Goal: Task Accomplishment & Management: Complete application form

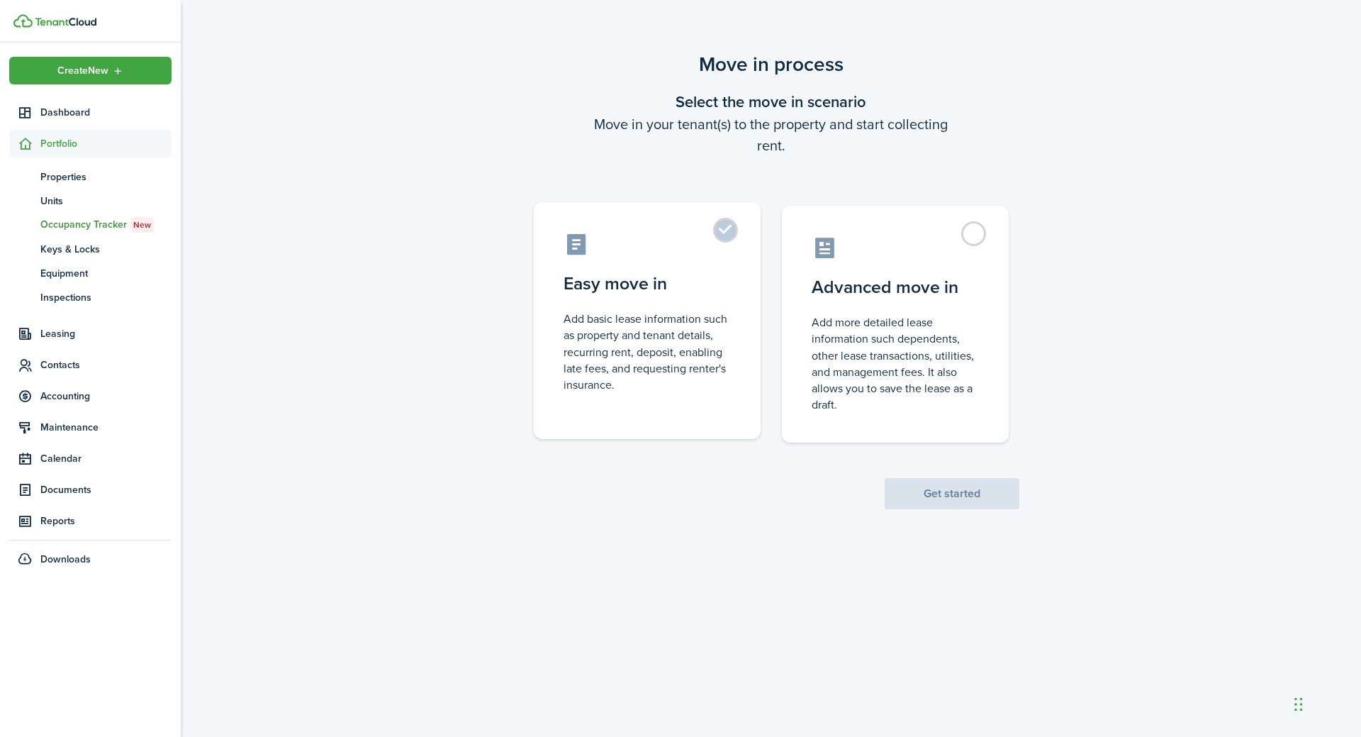
click at [609, 365] on control-radio-card-description "Add basic lease information such as property and tenant details, recurring rent…" at bounding box center [647, 352] width 167 height 82
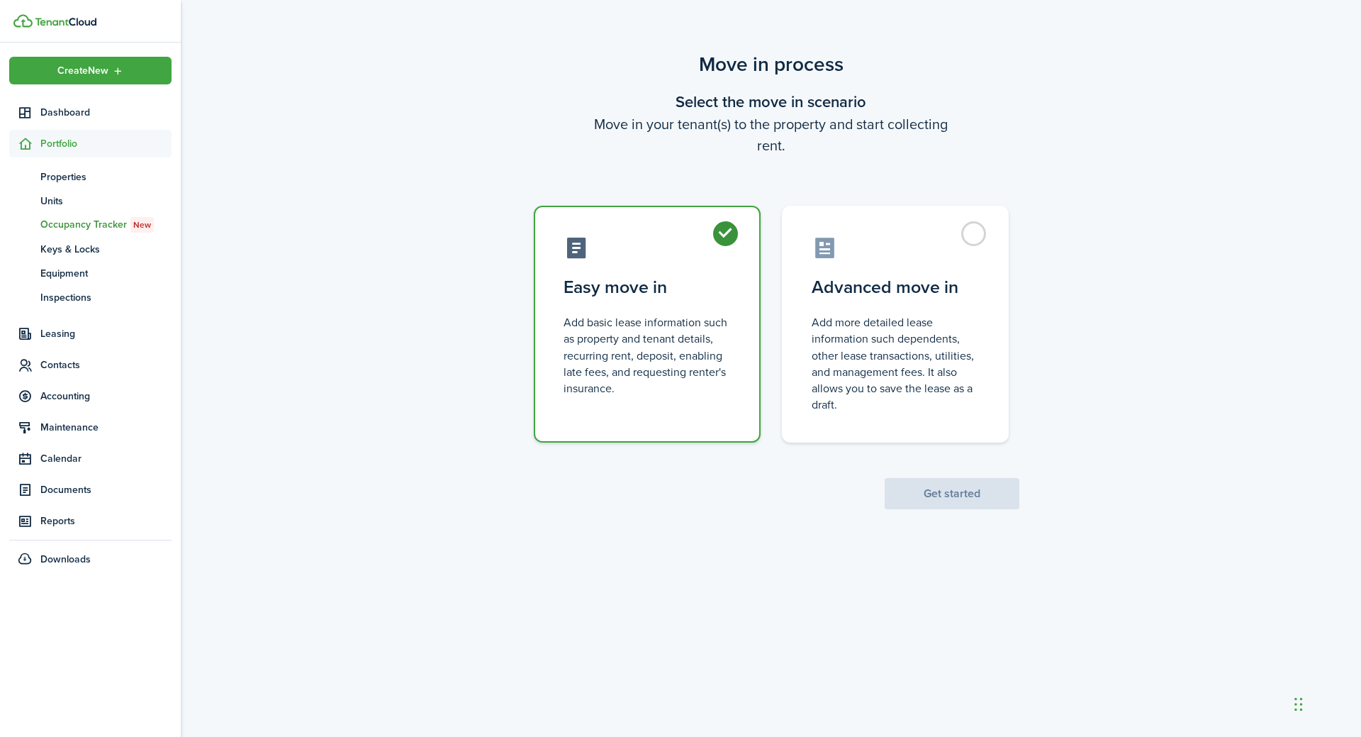
radio input "true"
click at [993, 504] on button "Get started" at bounding box center [952, 493] width 135 height 31
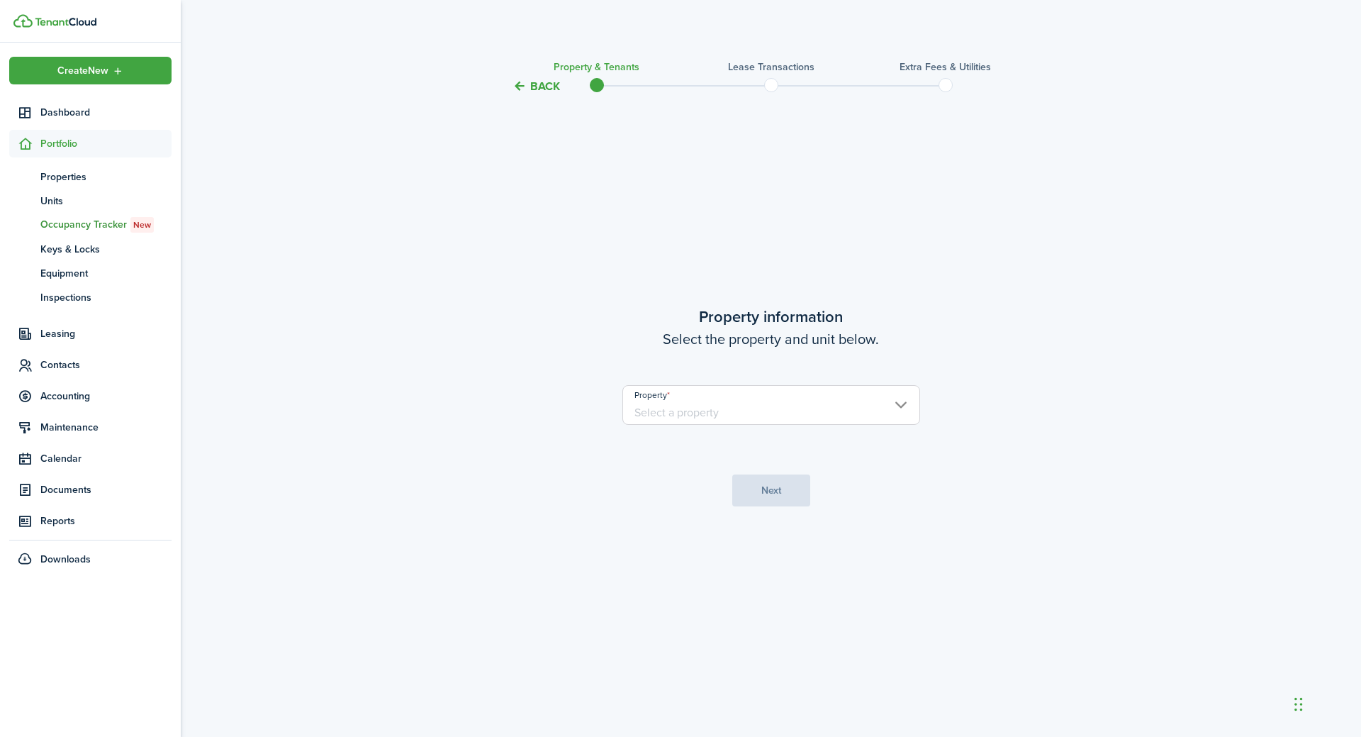
click at [710, 414] on input "Property" at bounding box center [772, 405] width 298 height 40
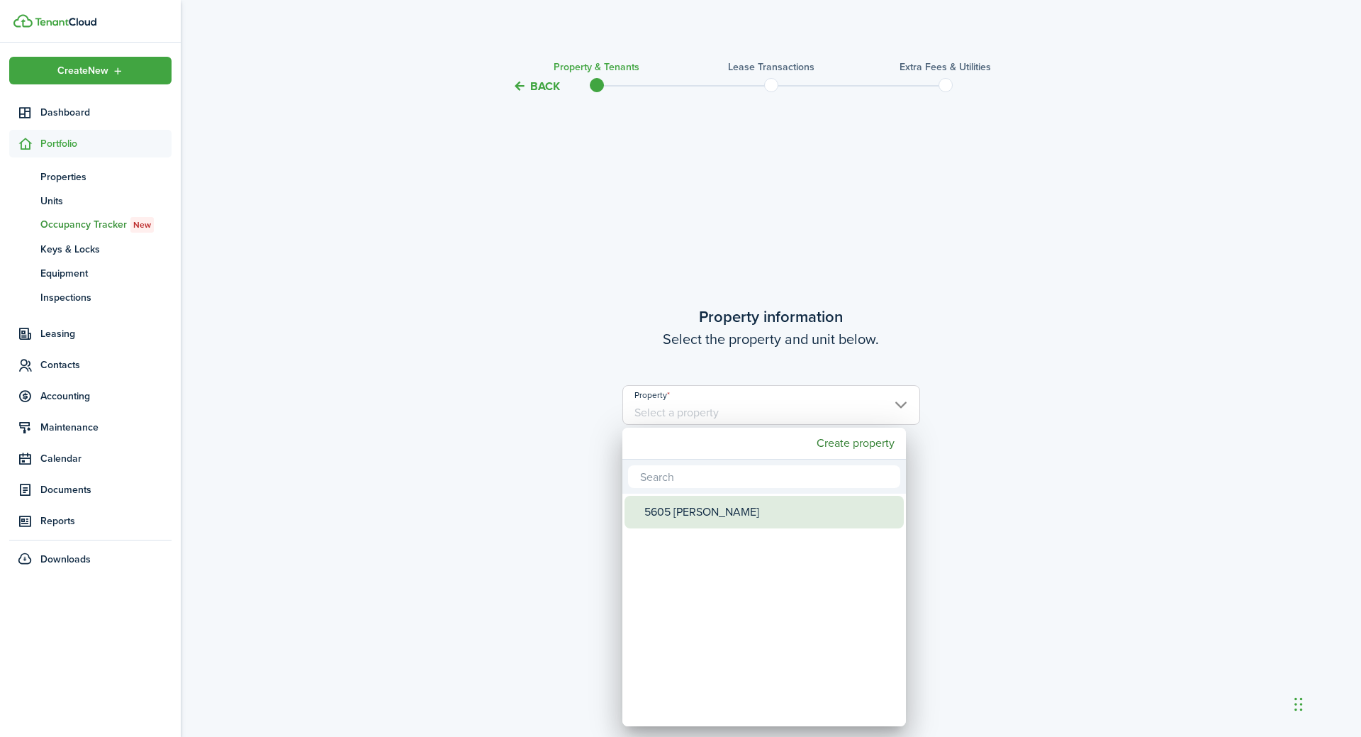
click at [703, 511] on div "5605 [PERSON_NAME]" at bounding box center [770, 512] width 251 height 33
type input "5605 [PERSON_NAME]"
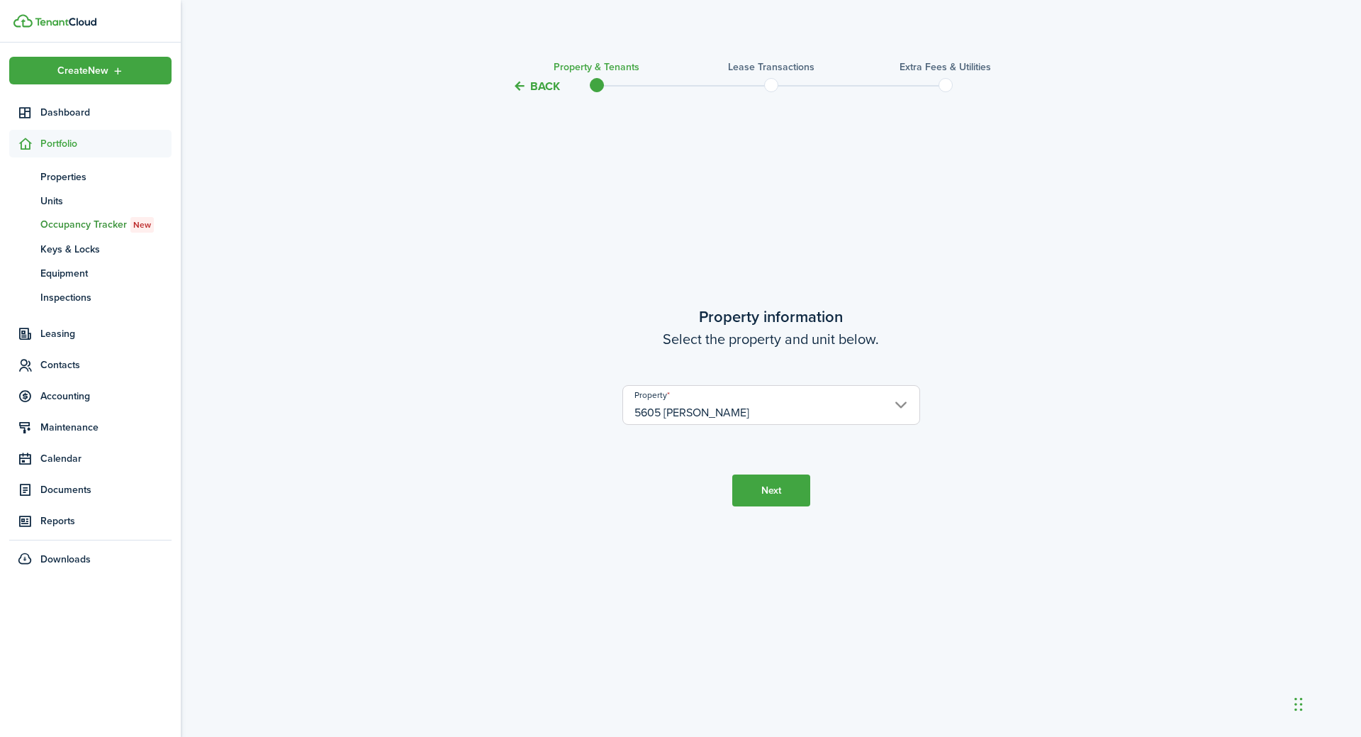
click at [777, 489] on button "Next" at bounding box center [771, 490] width 78 height 32
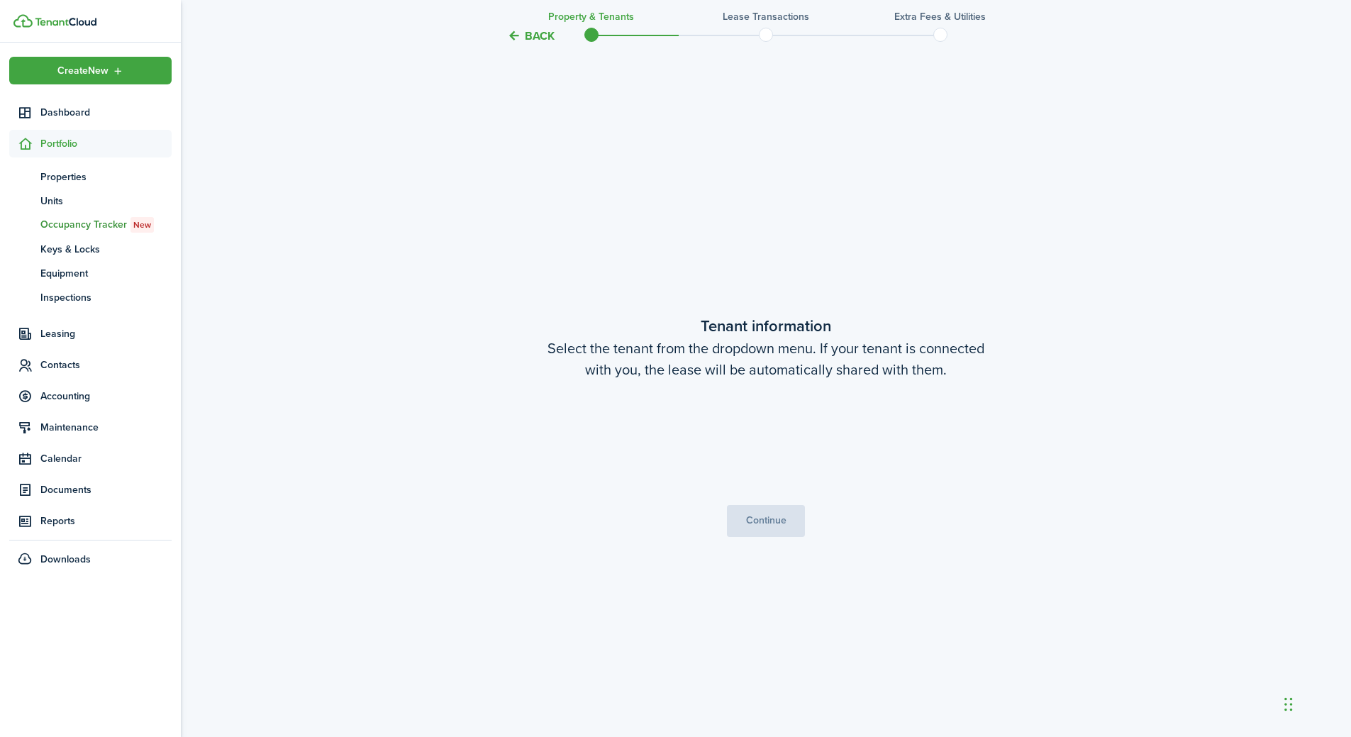
scroll to position [642, 0]
click at [839, 442] on span "[PERSON_NAME]" at bounding box center [766, 442] width 296 height 24
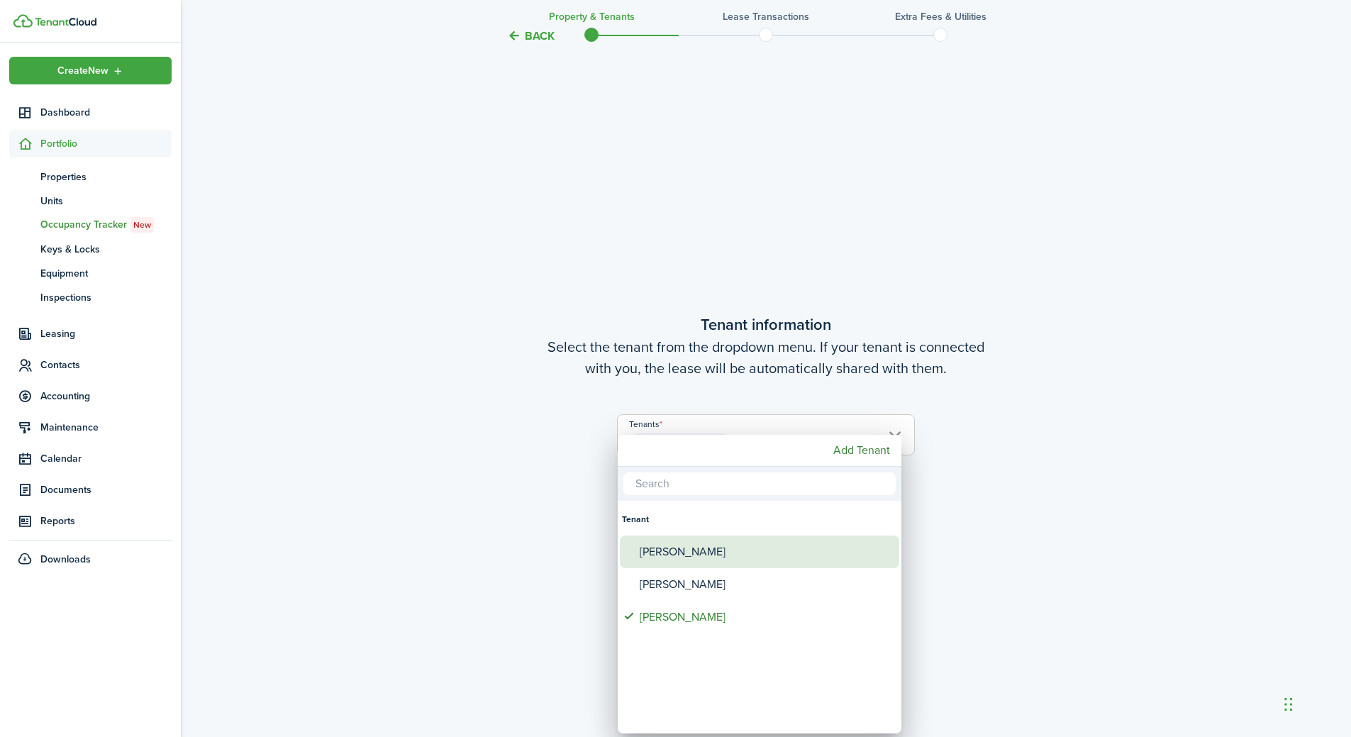
click at [675, 551] on div "[PERSON_NAME]" at bounding box center [765, 551] width 251 height 33
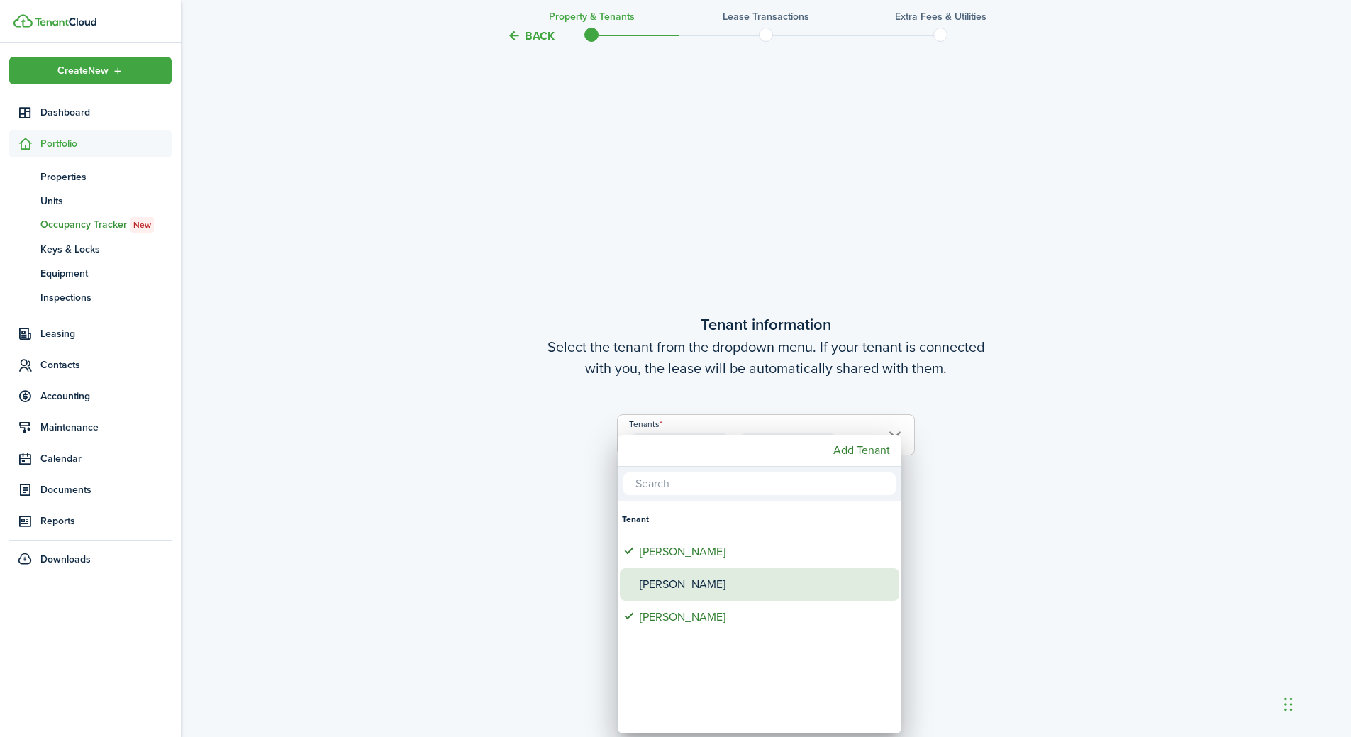
click at [669, 572] on div "[PERSON_NAME]" at bounding box center [765, 584] width 251 height 33
type input "[PERSON_NAME], [PERSON_NAME], [PERSON_NAME]"
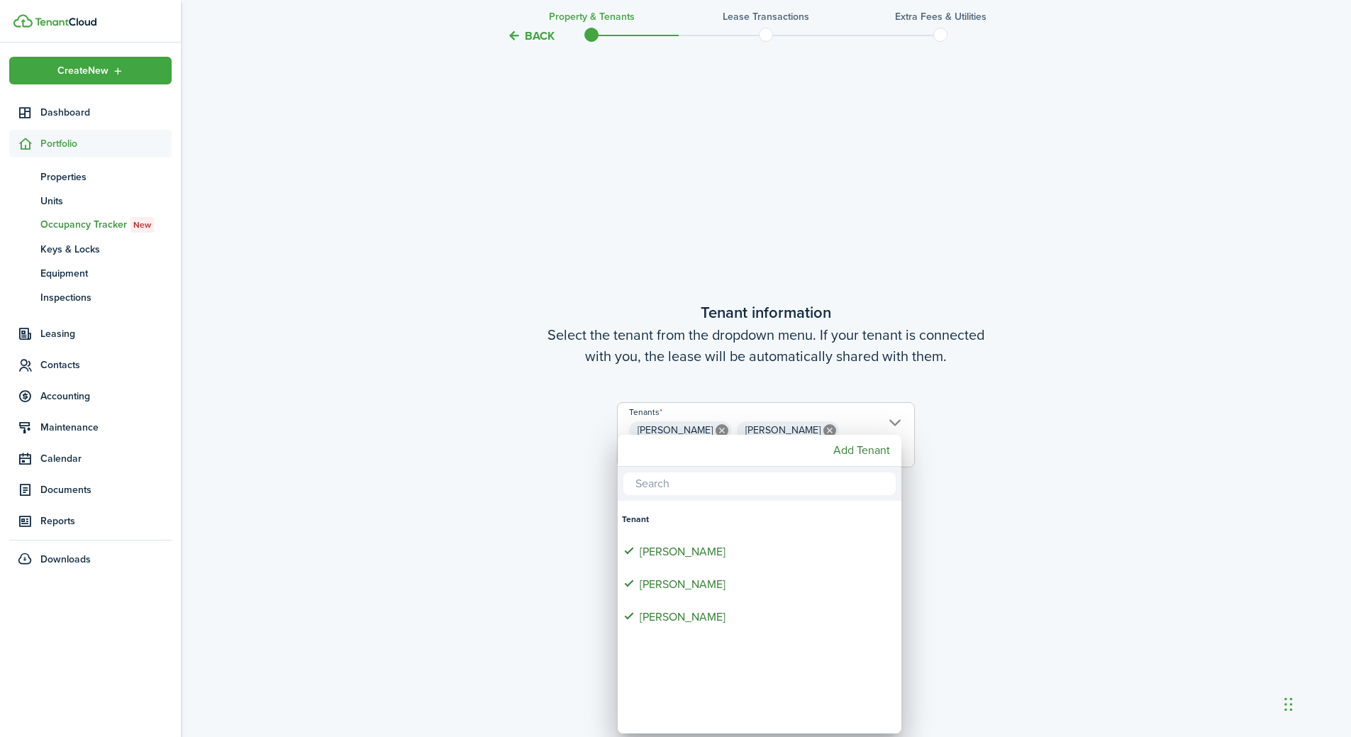
click at [999, 547] on div at bounding box center [676, 369] width 1578 height 964
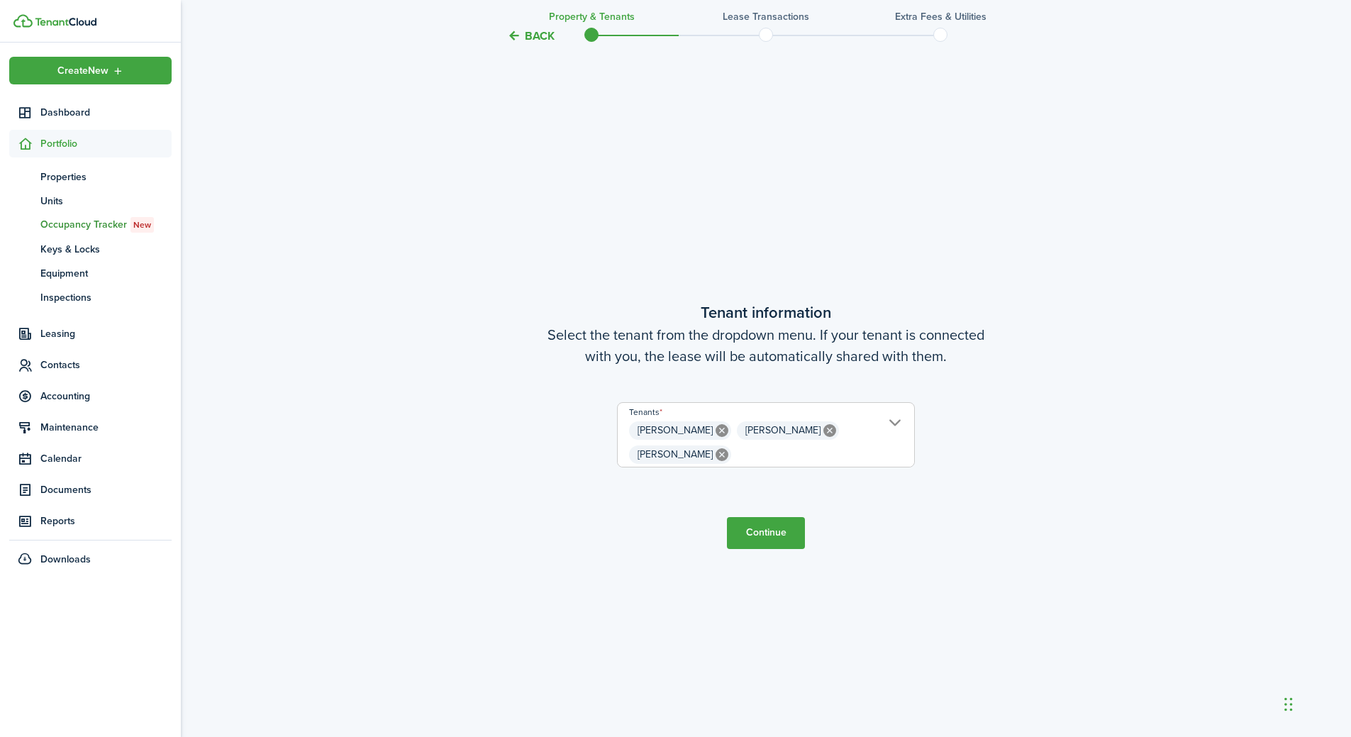
click at [770, 547] on button "Continue" at bounding box center [766, 533] width 78 height 32
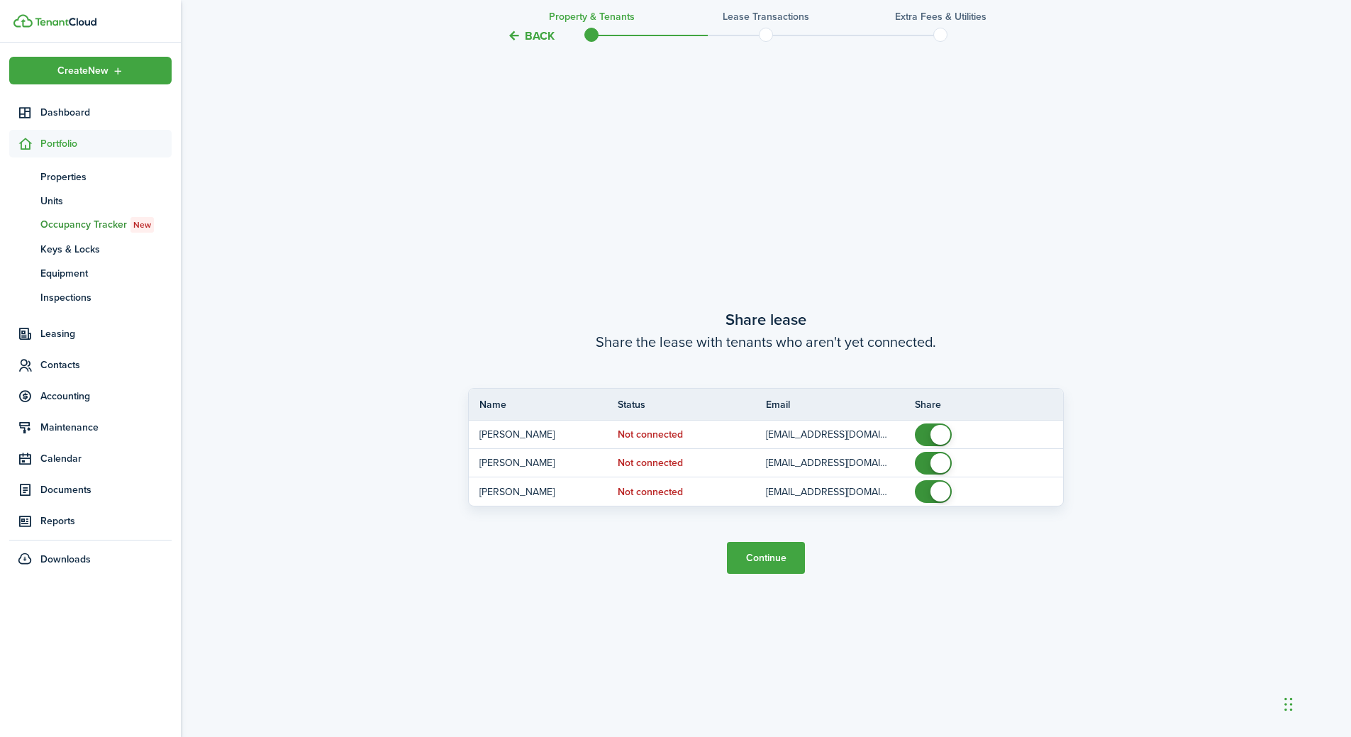
scroll to position [1378, 0]
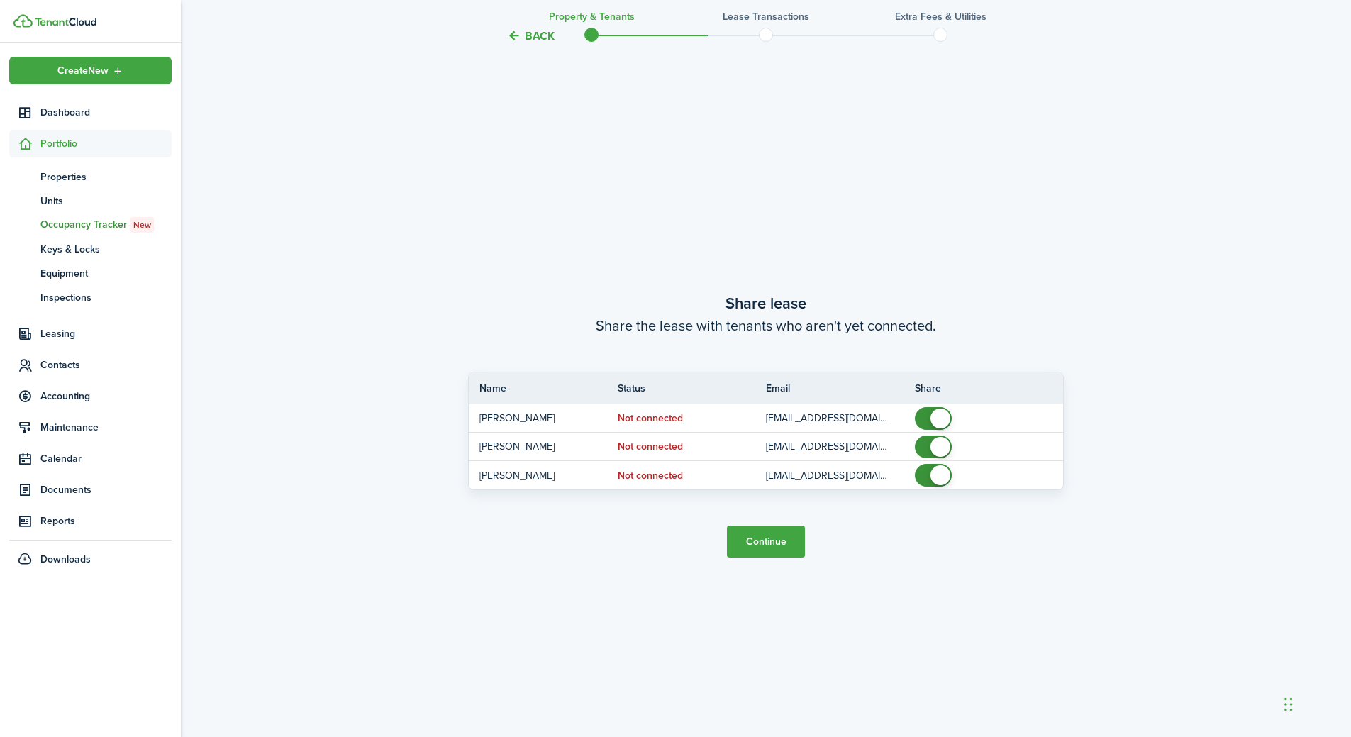
click at [759, 542] on button "Continue" at bounding box center [766, 541] width 78 height 32
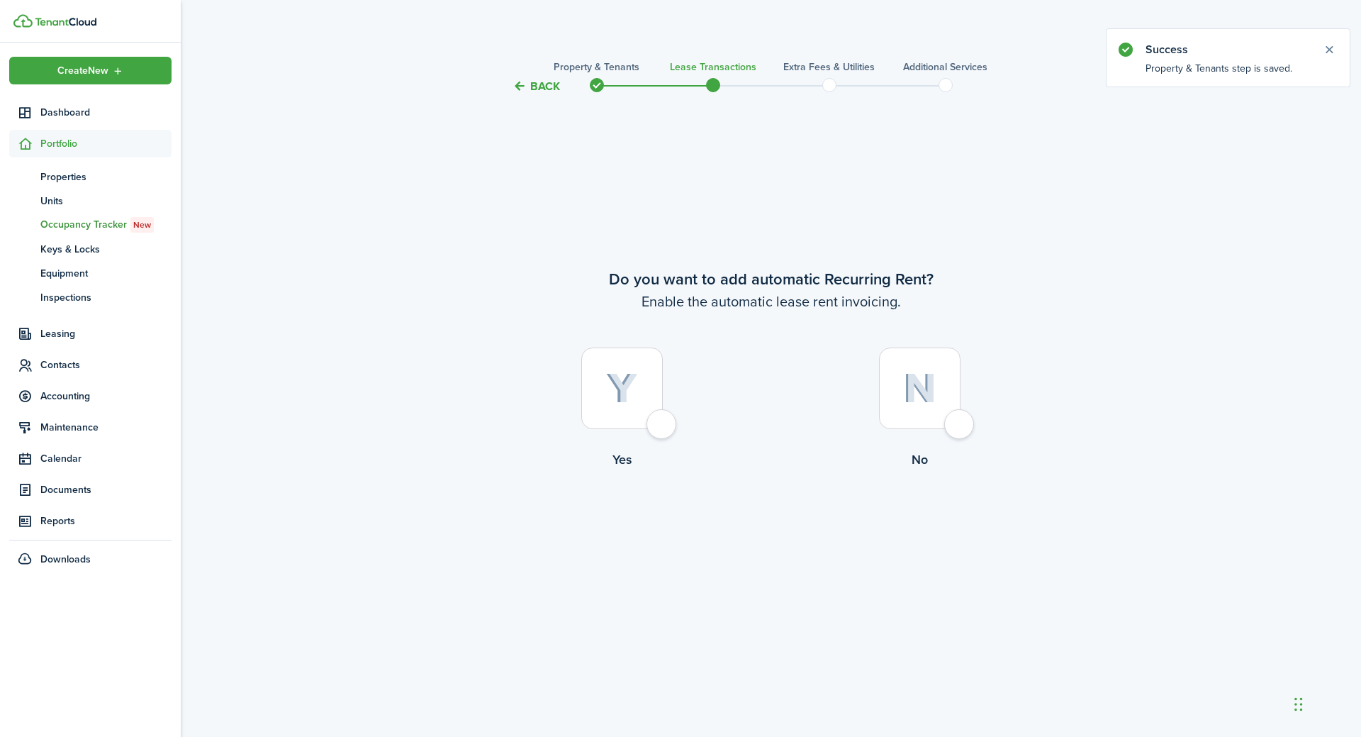
click at [663, 429] on div at bounding box center [622, 388] width 82 height 82
radio input "true"
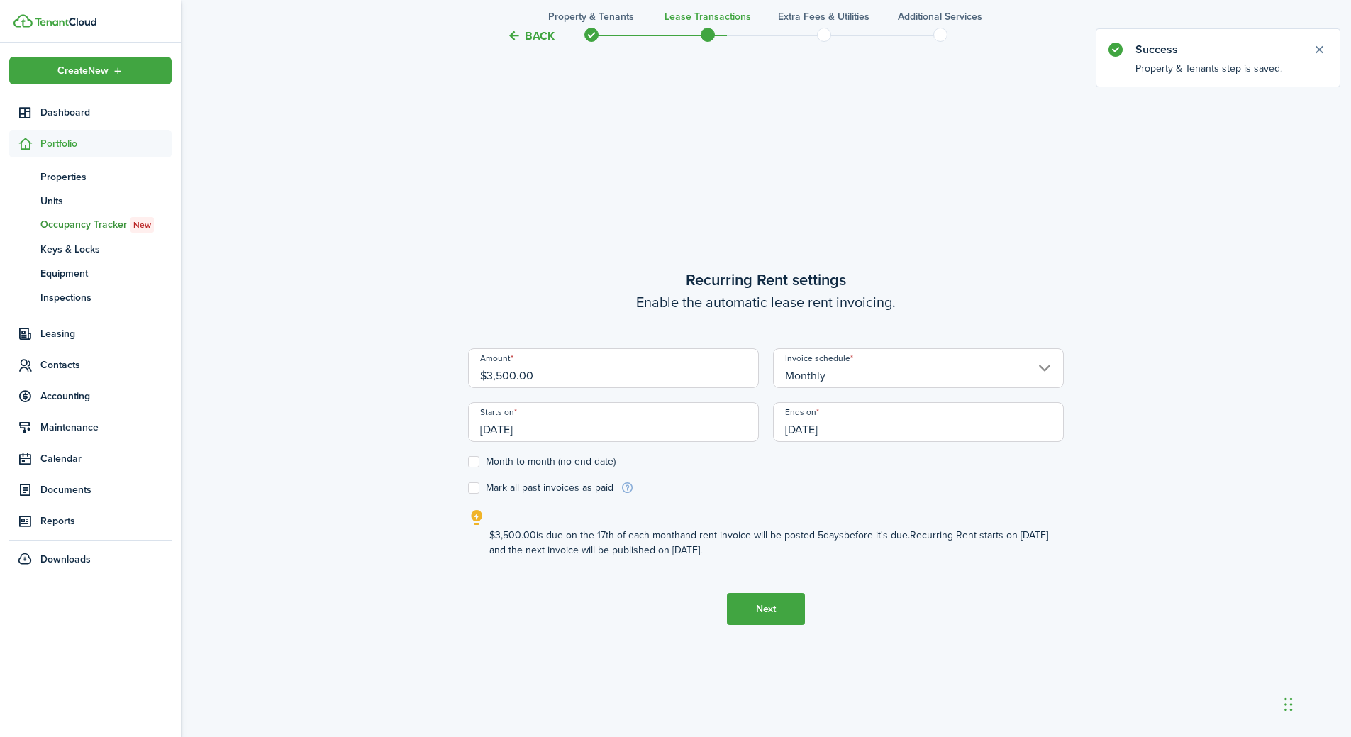
scroll to position [642, 0]
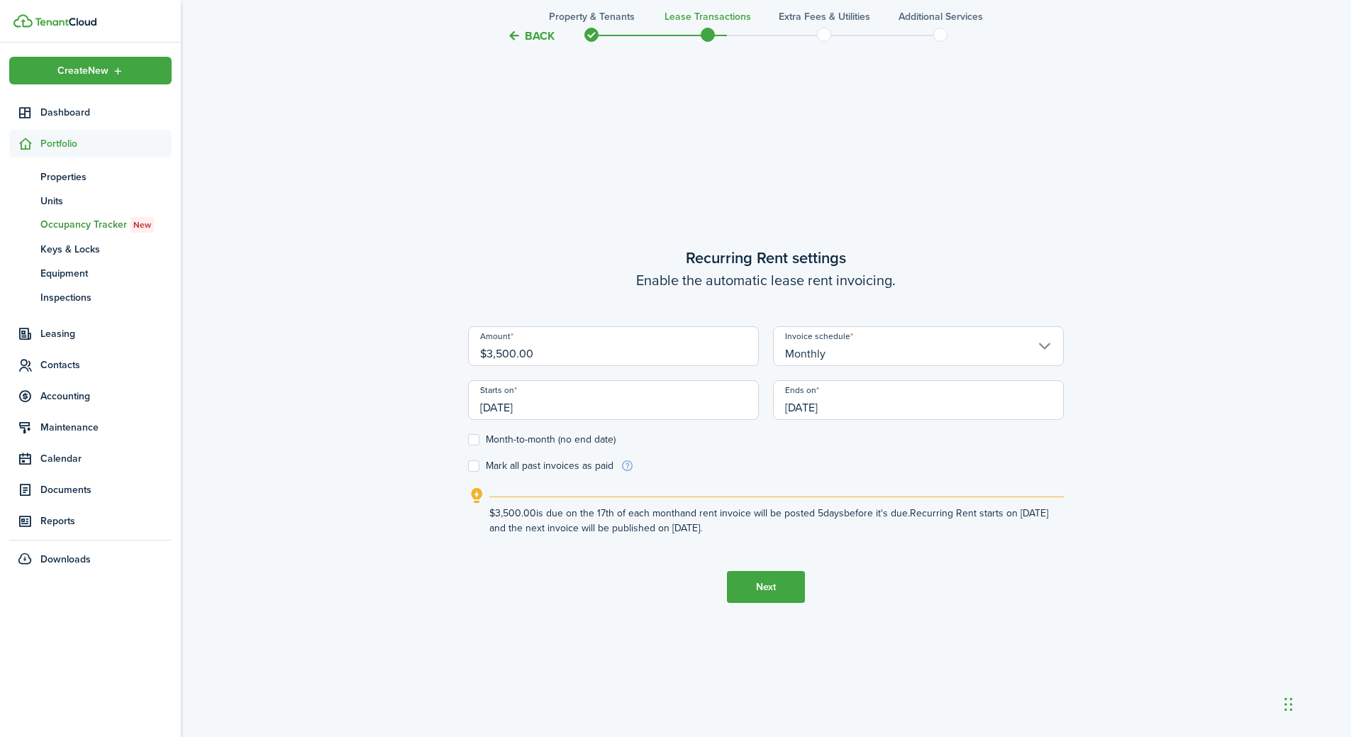
click at [567, 413] on input "[DATE]" at bounding box center [613, 400] width 291 height 40
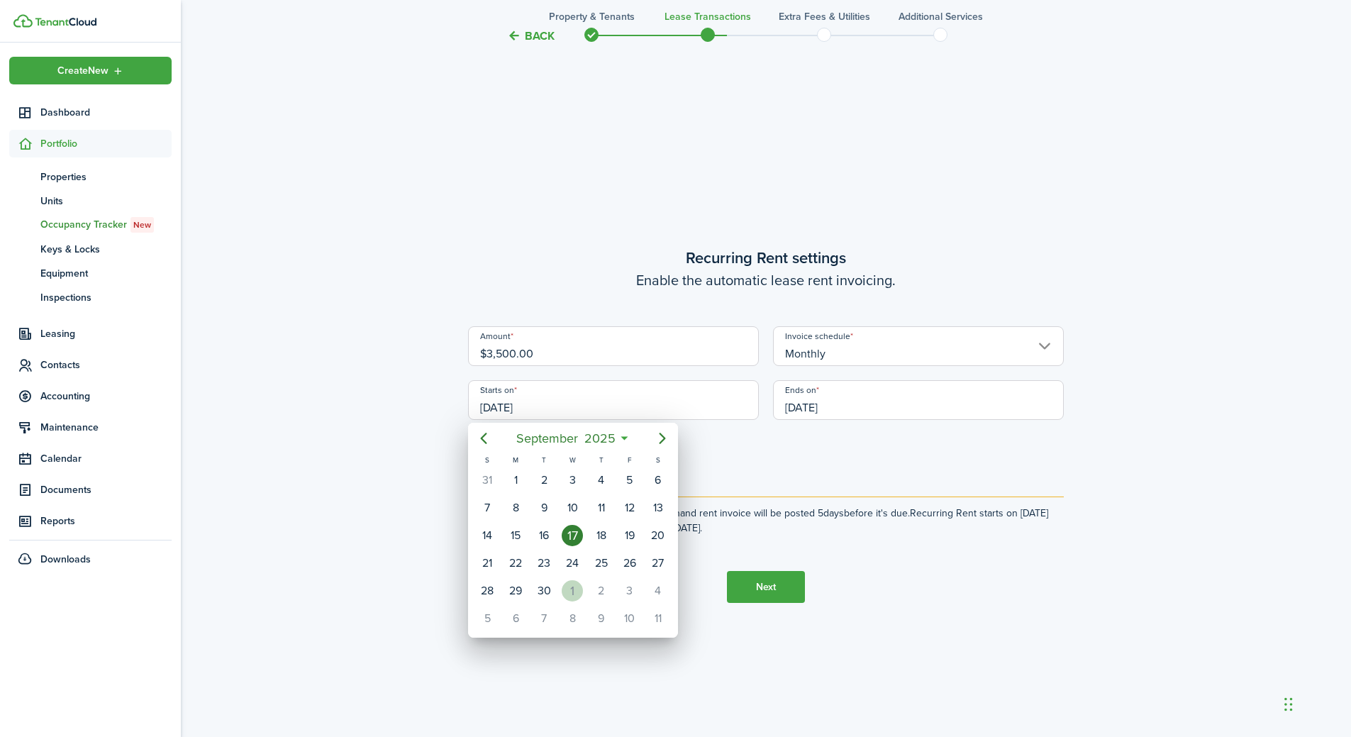
click at [580, 586] on div "1" at bounding box center [572, 590] width 21 height 21
type input "[DATE]"
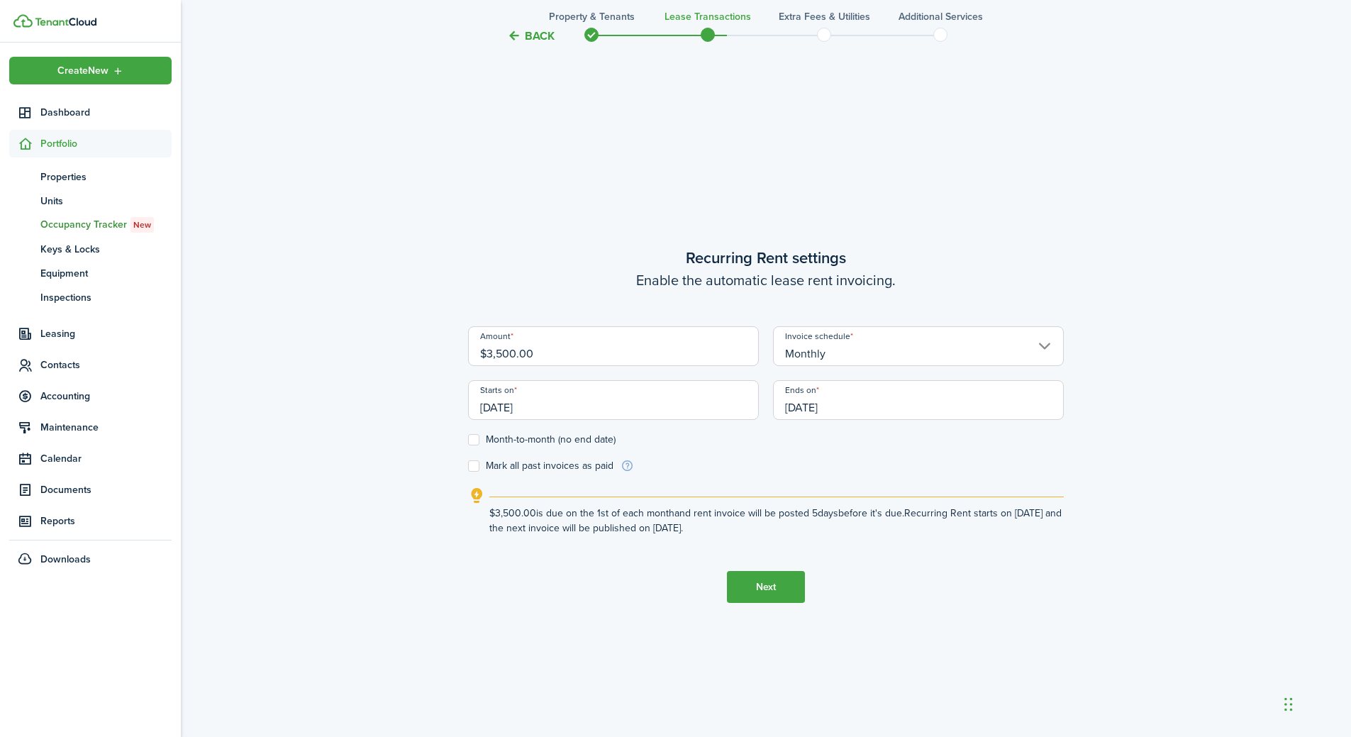
click at [885, 406] on input "[DATE]" at bounding box center [918, 400] width 291 height 40
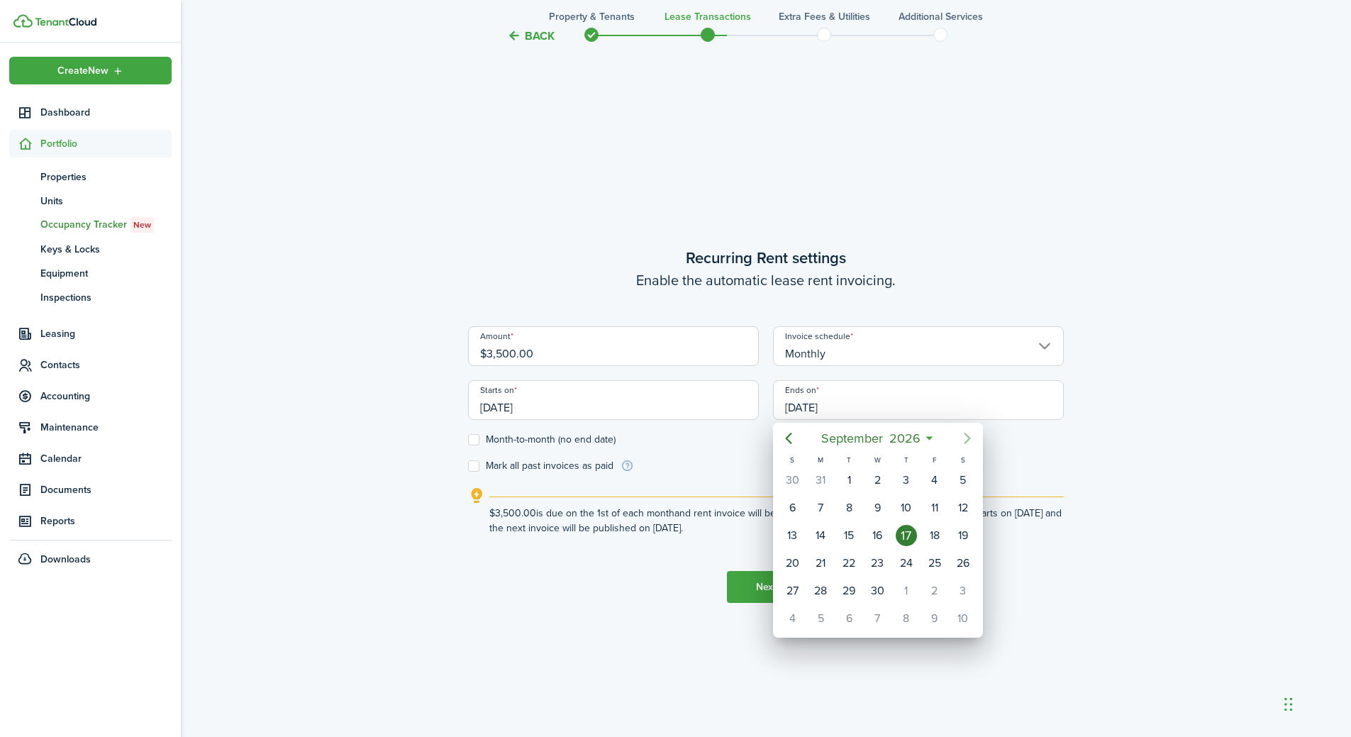
click at [969, 434] on icon "Next page" at bounding box center [967, 438] width 17 height 17
click at [962, 591] on div "31" at bounding box center [962, 590] width 21 height 21
type input "[DATE]"
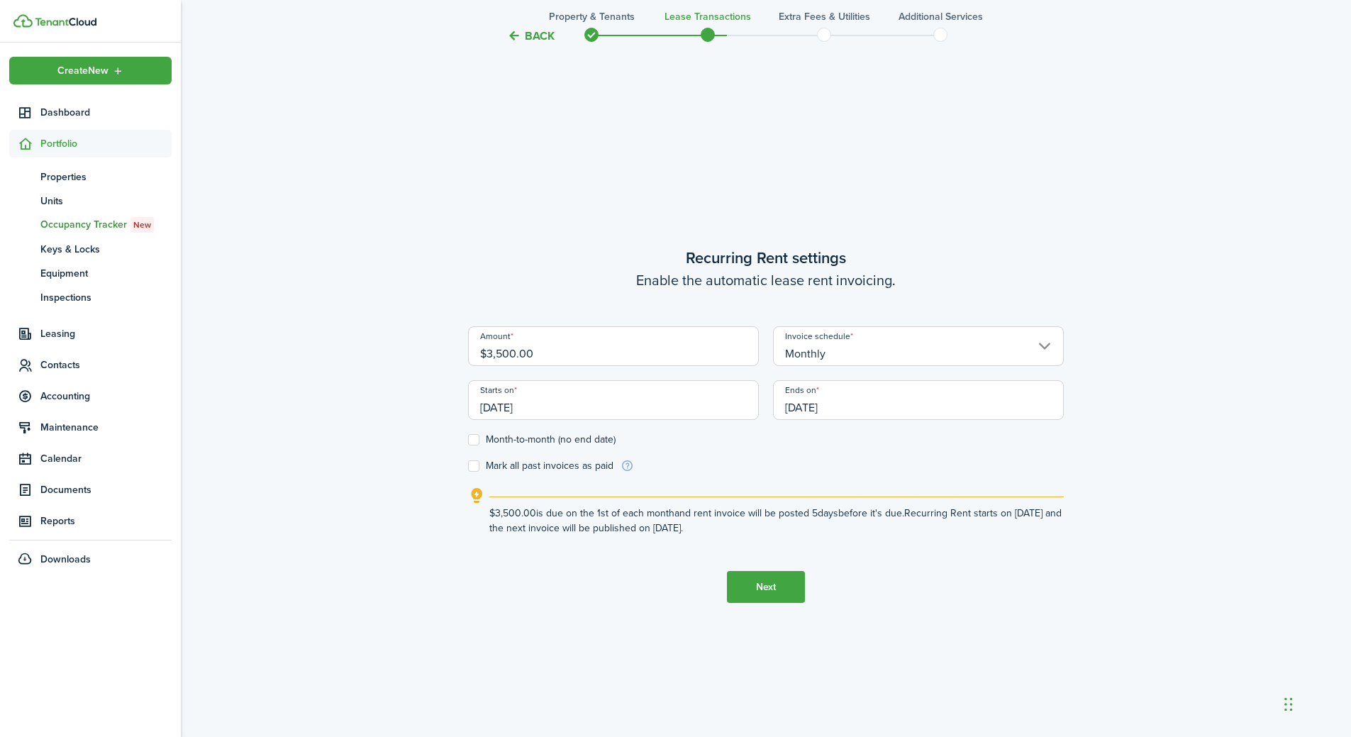
click at [766, 582] on button "Next" at bounding box center [766, 587] width 78 height 32
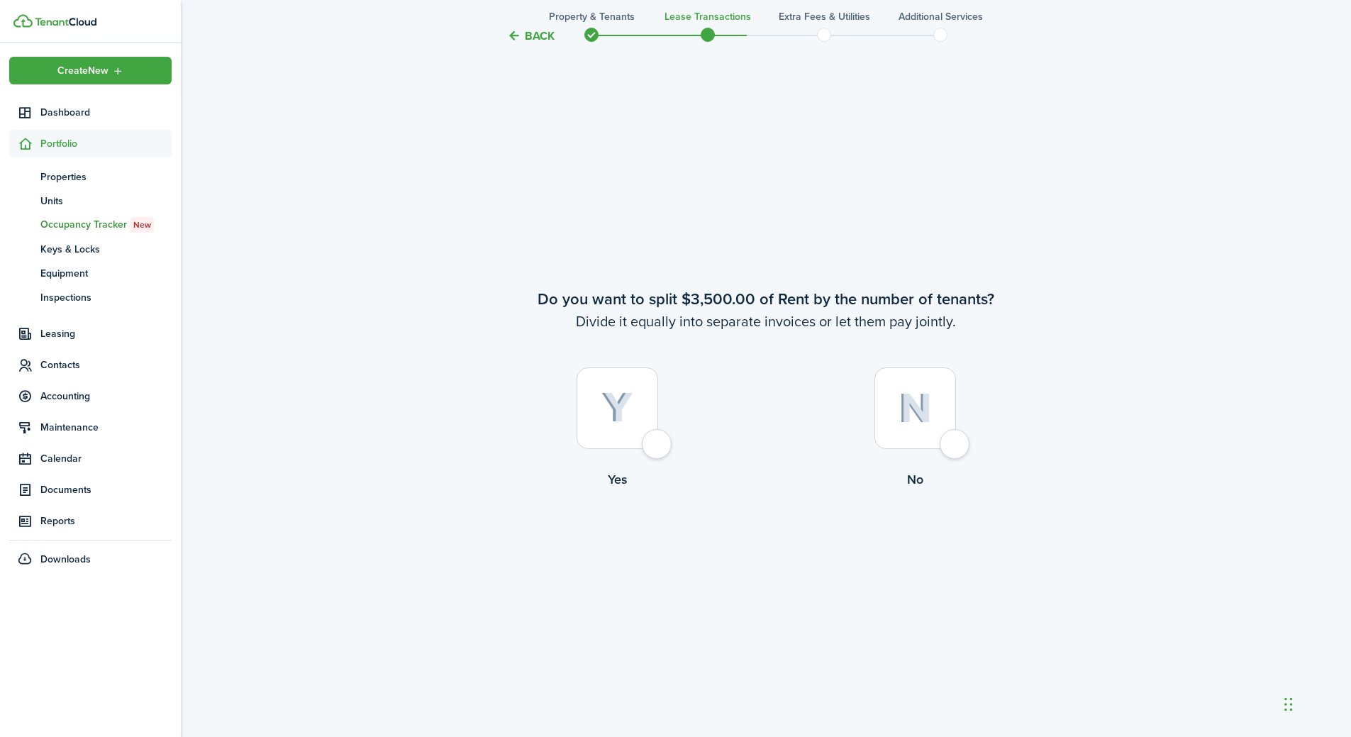
scroll to position [1378, 0]
click at [644, 438] on div at bounding box center [617, 408] width 82 height 82
radio input "true"
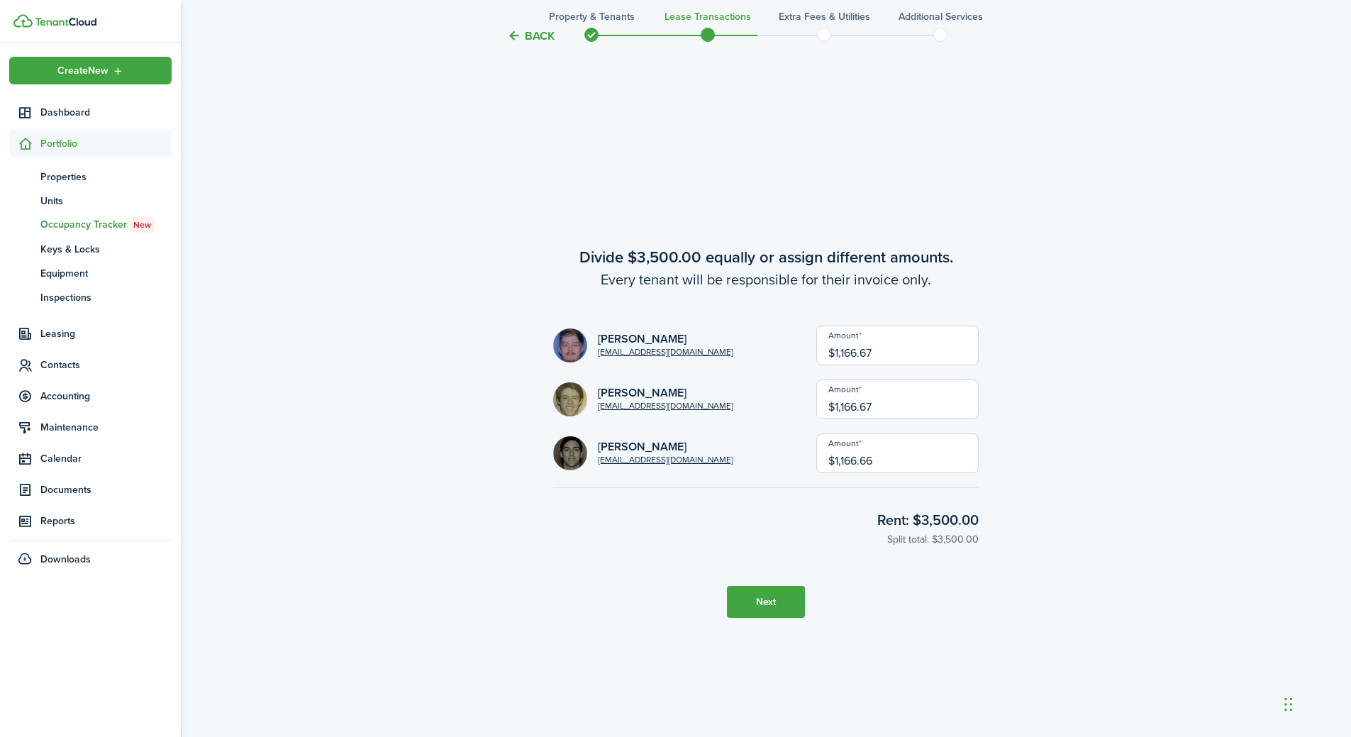
scroll to position [2115, 0]
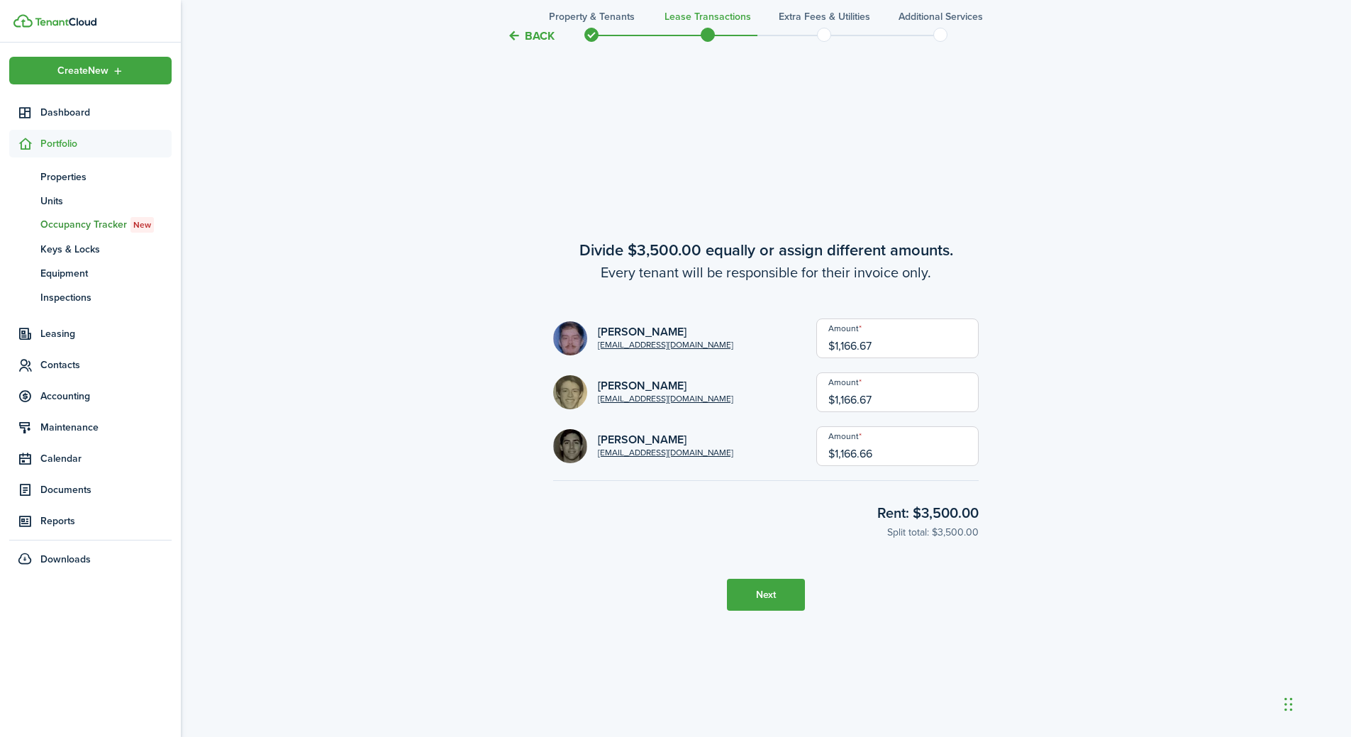
click at [781, 599] on button "Next" at bounding box center [766, 595] width 78 height 32
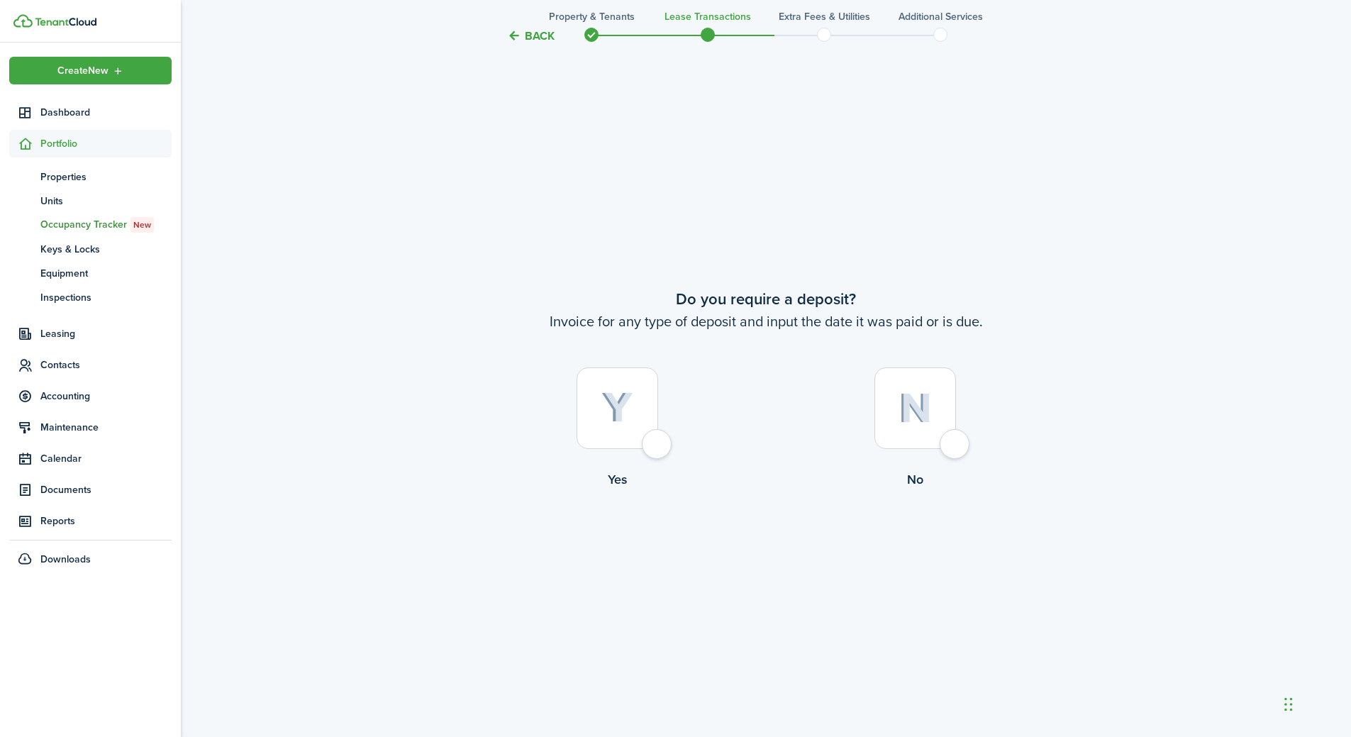
scroll to position [2852, 0]
click at [536, 34] on button "Back" at bounding box center [531, 35] width 48 height 15
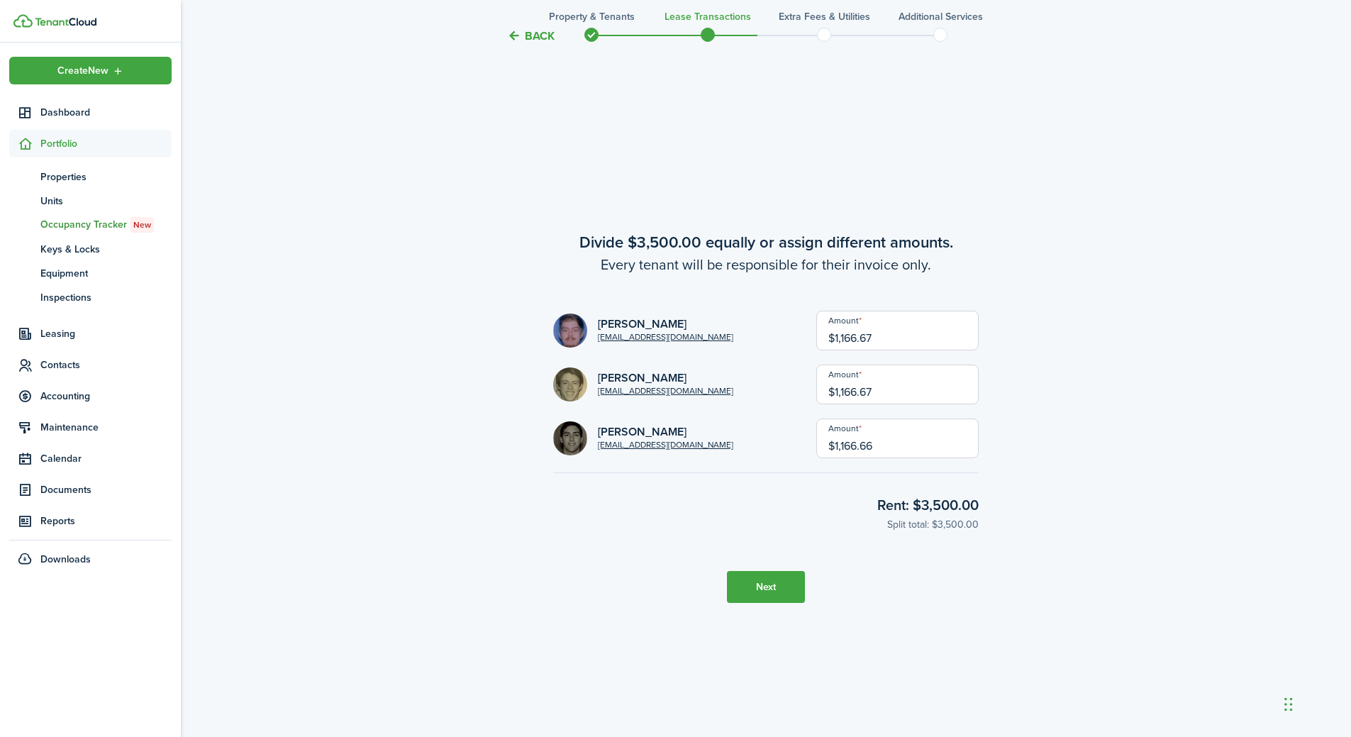
scroll to position [2115, 0]
